Goal: Information Seeking & Learning: Find specific fact

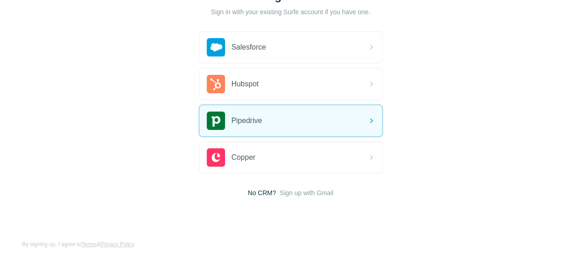
scroll to position [86, 0]
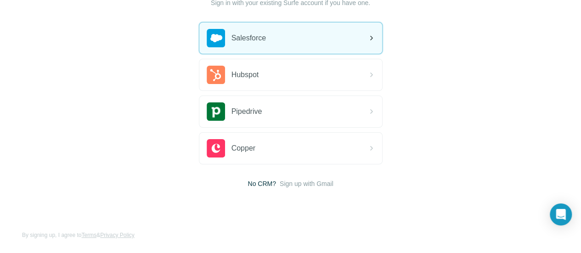
click at [225, 38] on div "Salesforce" at bounding box center [290, 38] width 183 height 31
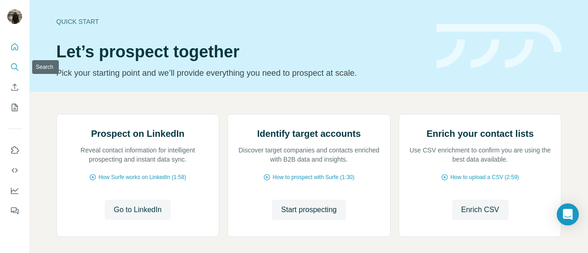
click at [12, 67] on icon "Search" at bounding box center [14, 66] width 9 height 9
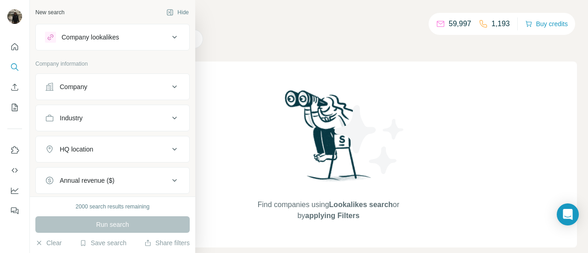
click at [94, 94] on button "Company" at bounding box center [112, 87] width 153 height 22
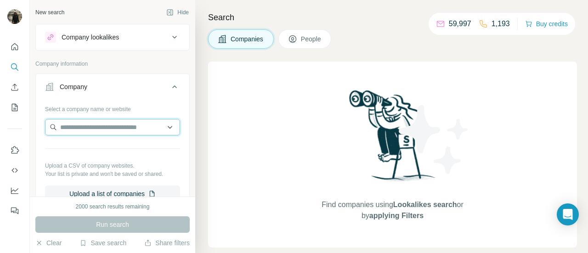
click at [136, 125] on input "text" at bounding box center [112, 127] width 135 height 17
drag, startPoint x: 124, startPoint y: 120, endPoint x: 121, endPoint y: 126, distance: 6.6
click at [124, 121] on input "text" at bounding box center [112, 127] width 135 height 17
paste input "**********"
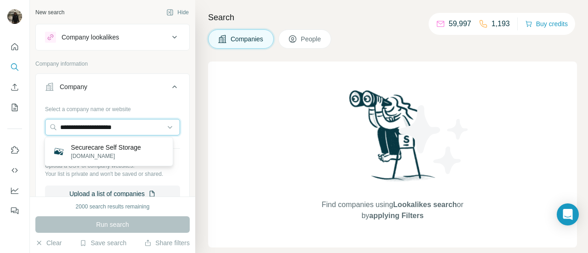
type input "**********"
click at [139, 155] on p "securecarestorage.com" at bounding box center [106, 156] width 70 height 8
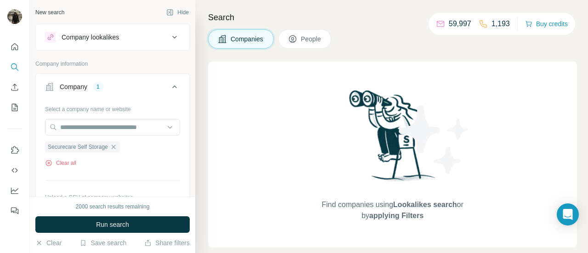
scroll to position [92, 0]
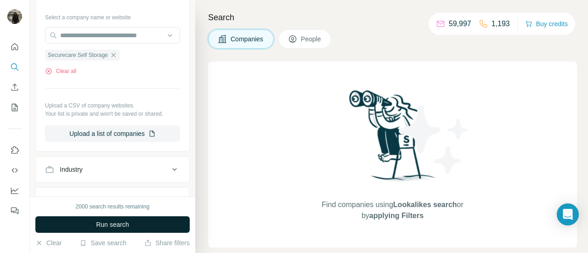
click at [114, 218] on button "Run search" at bounding box center [112, 224] width 154 height 17
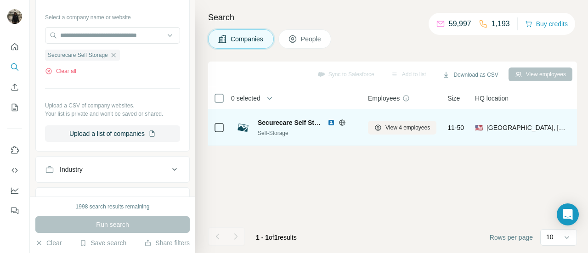
click at [284, 124] on span "Securecare Self Storage" at bounding box center [295, 122] width 74 height 7
click at [284, 117] on div "Securecare Self Storage Self-Storage" at bounding box center [296, 127] width 121 height 25
click at [390, 126] on span "View 4 employees" at bounding box center [407, 128] width 45 height 8
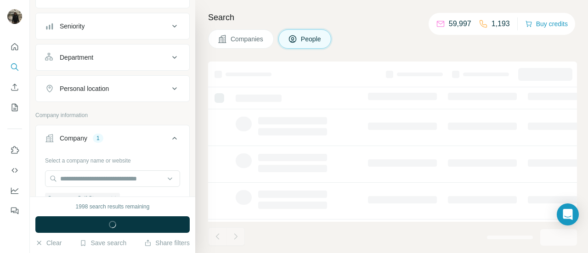
scroll to position [234, 0]
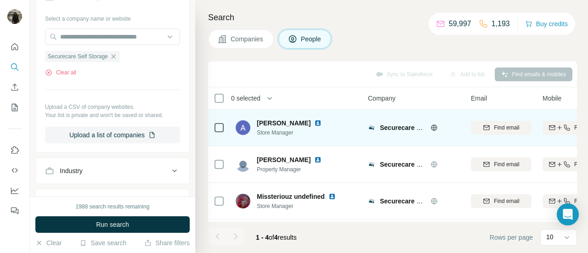
scroll to position [39, 0]
